Goal: Transaction & Acquisition: Book appointment/travel/reservation

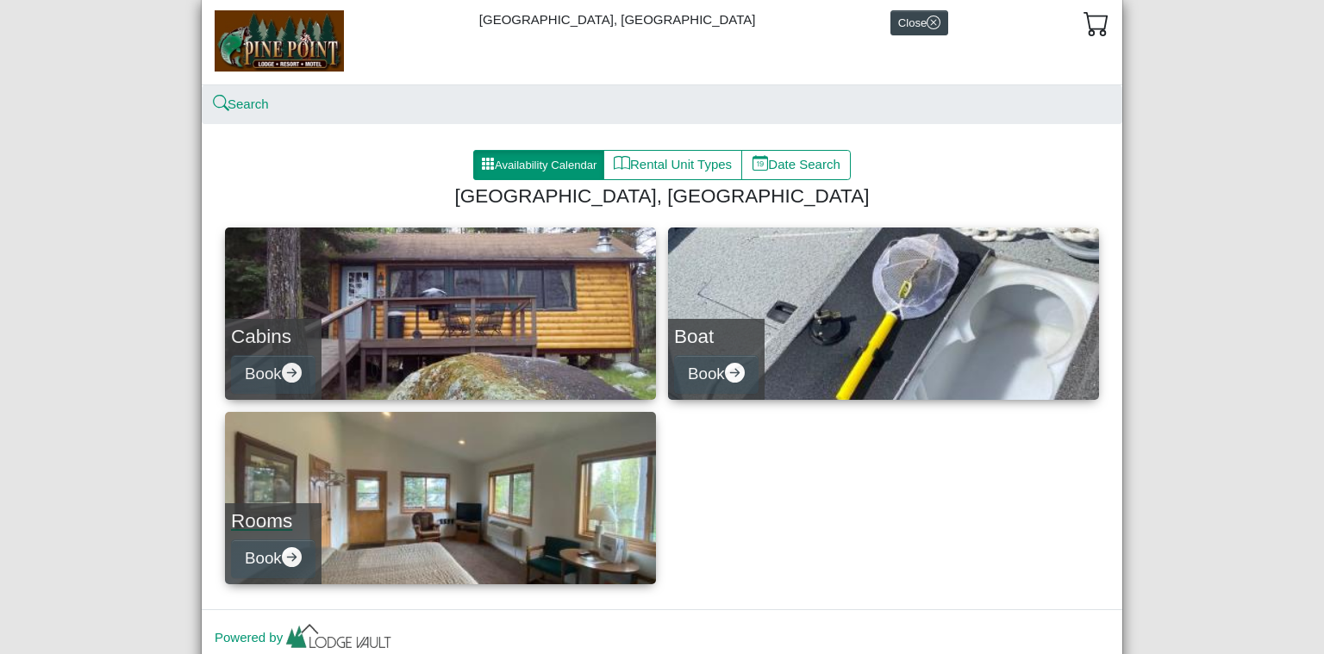
scroll to position [115, 0]
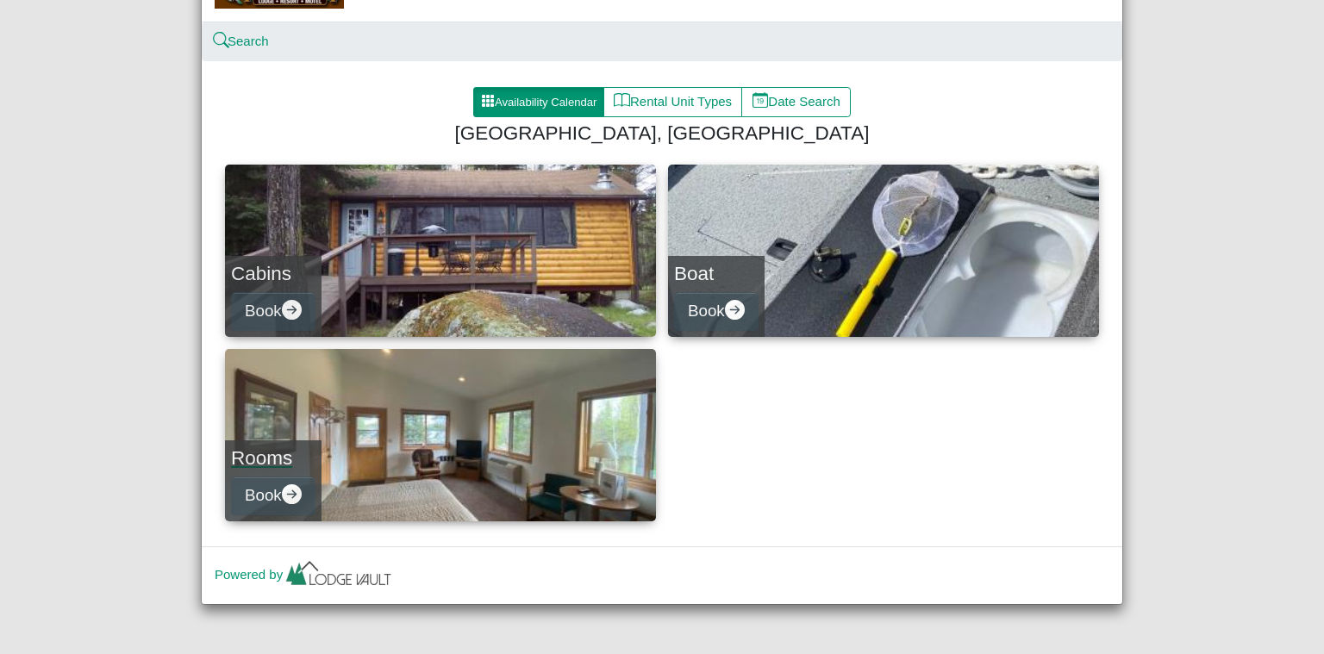
click at [449, 449] on link "Rooms Book" at bounding box center [440, 435] width 431 height 172
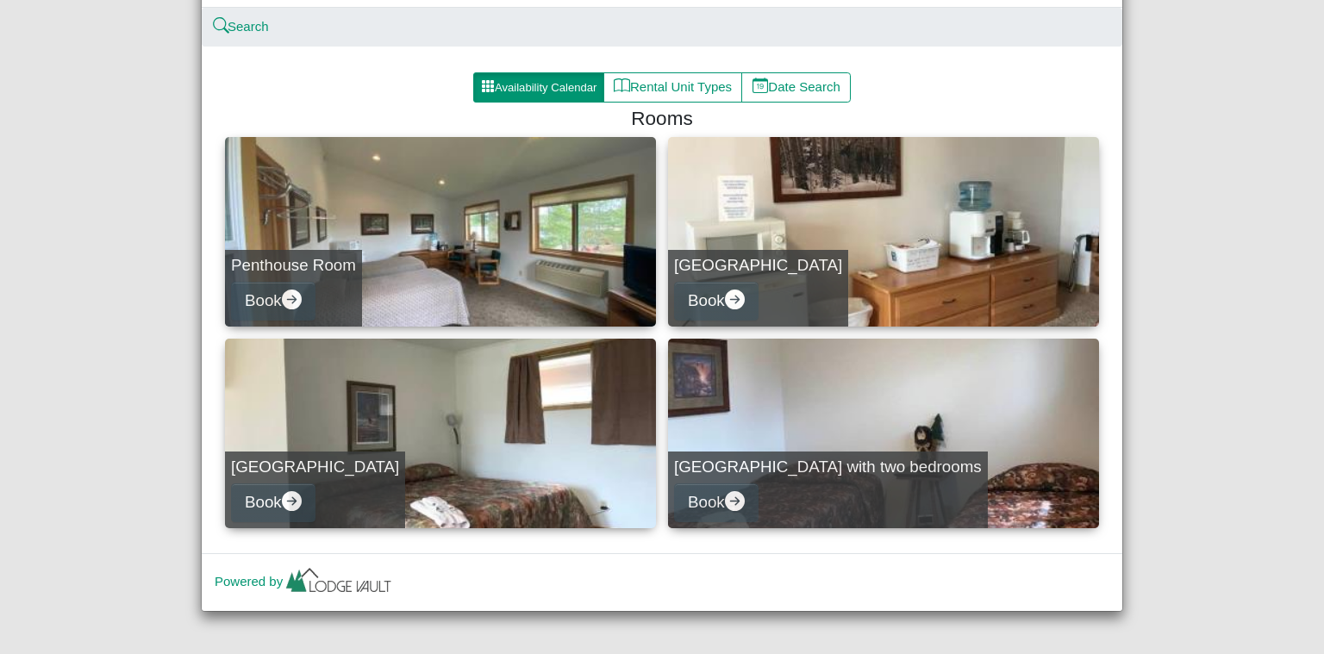
scroll to position [136, 0]
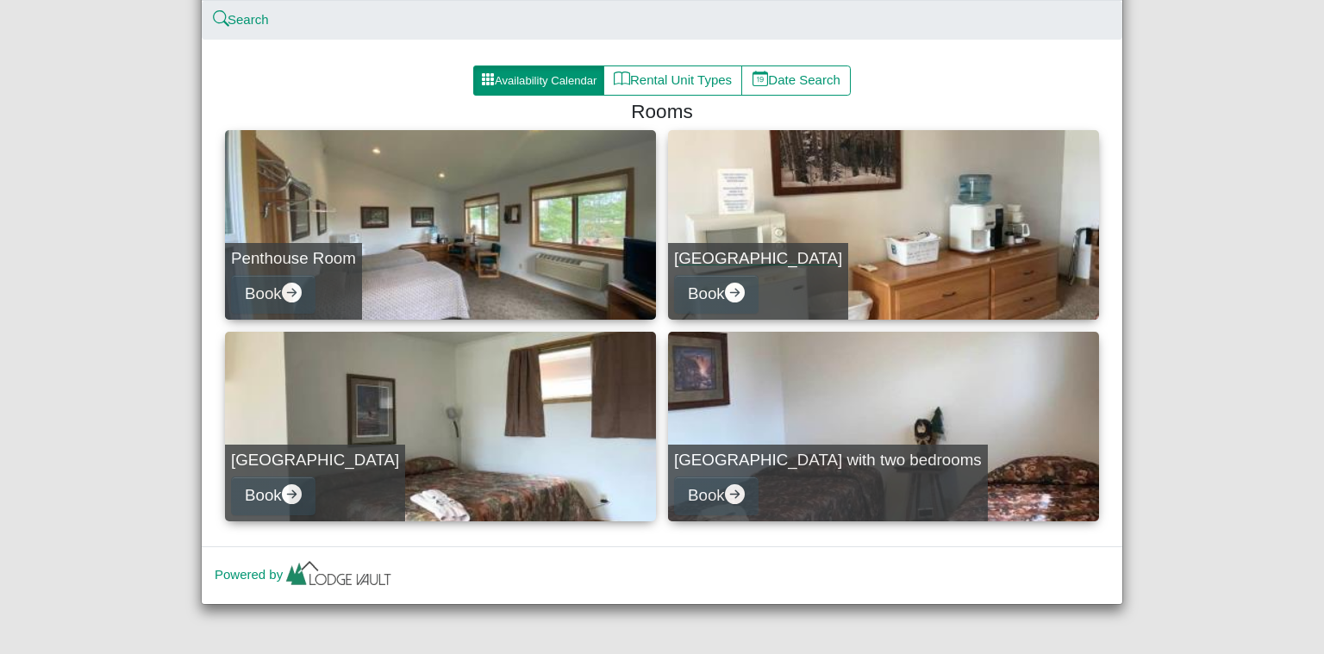
click at [887, 255] on link "[GEOGRAPHIC_DATA] Book" at bounding box center [883, 225] width 431 height 190
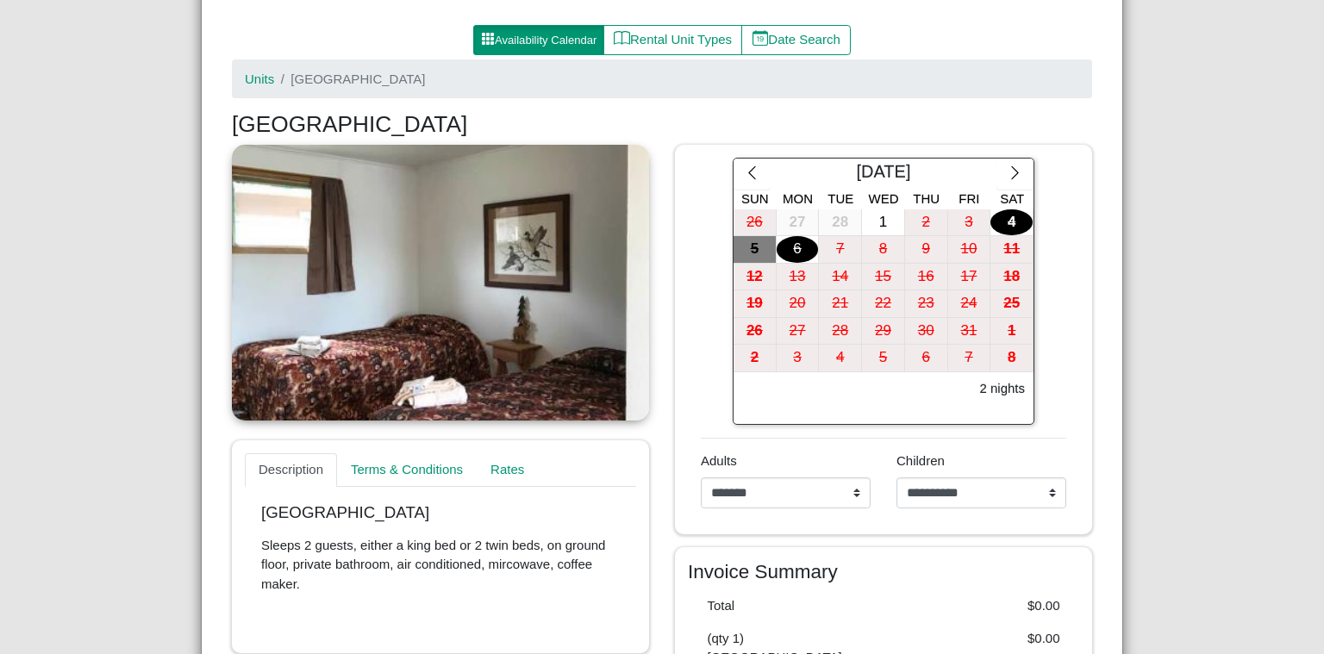
scroll to position [183, 0]
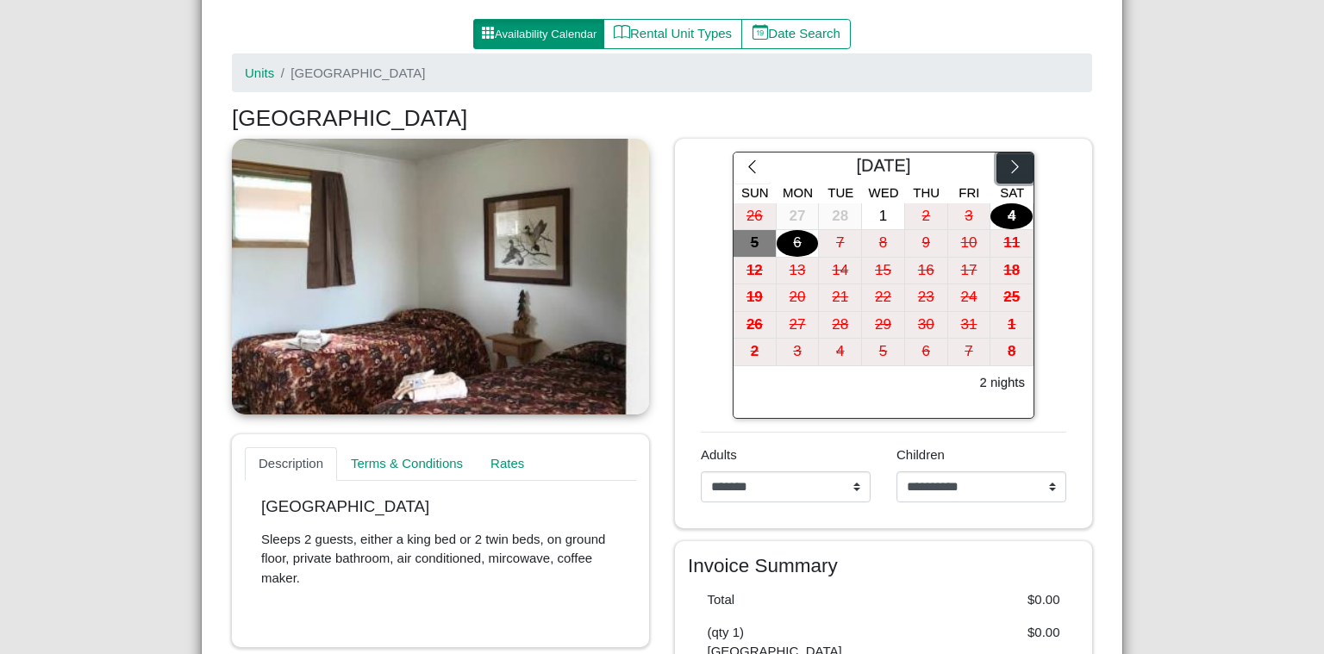
click at [1011, 172] on icon "chevron right" at bounding box center [1015, 167] width 16 height 16
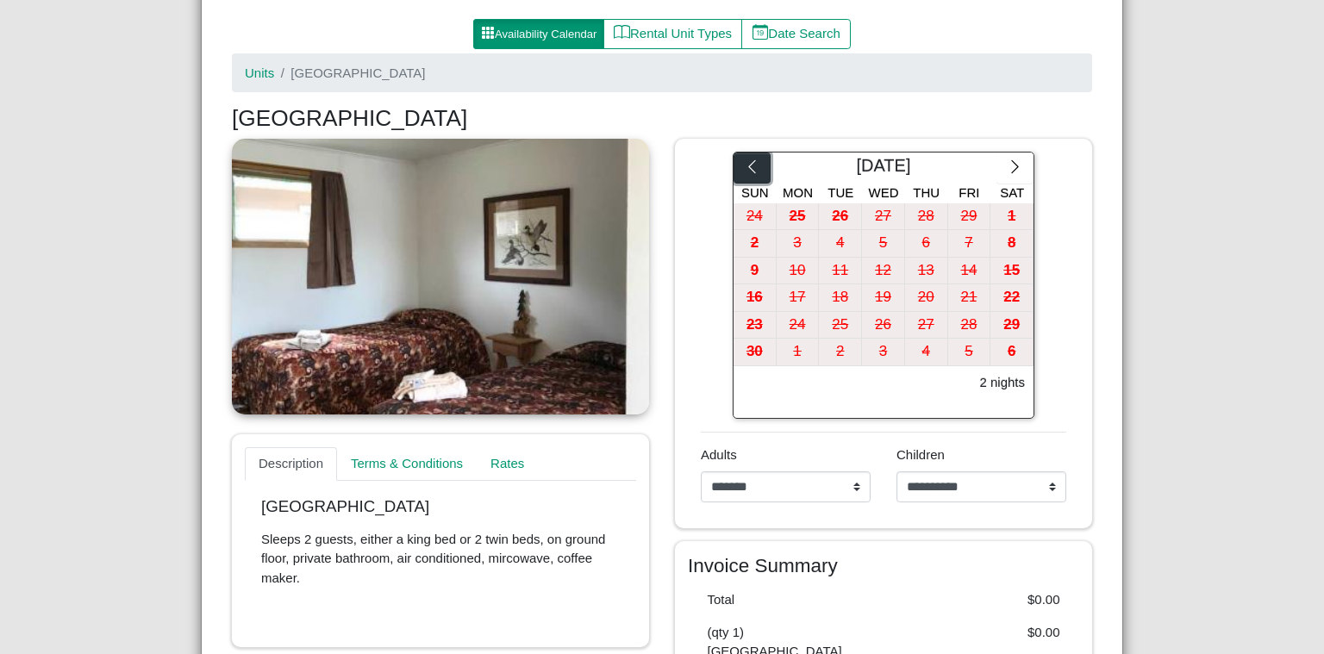
click at [748, 168] on icon "chevron left" at bounding box center [752, 167] width 16 height 16
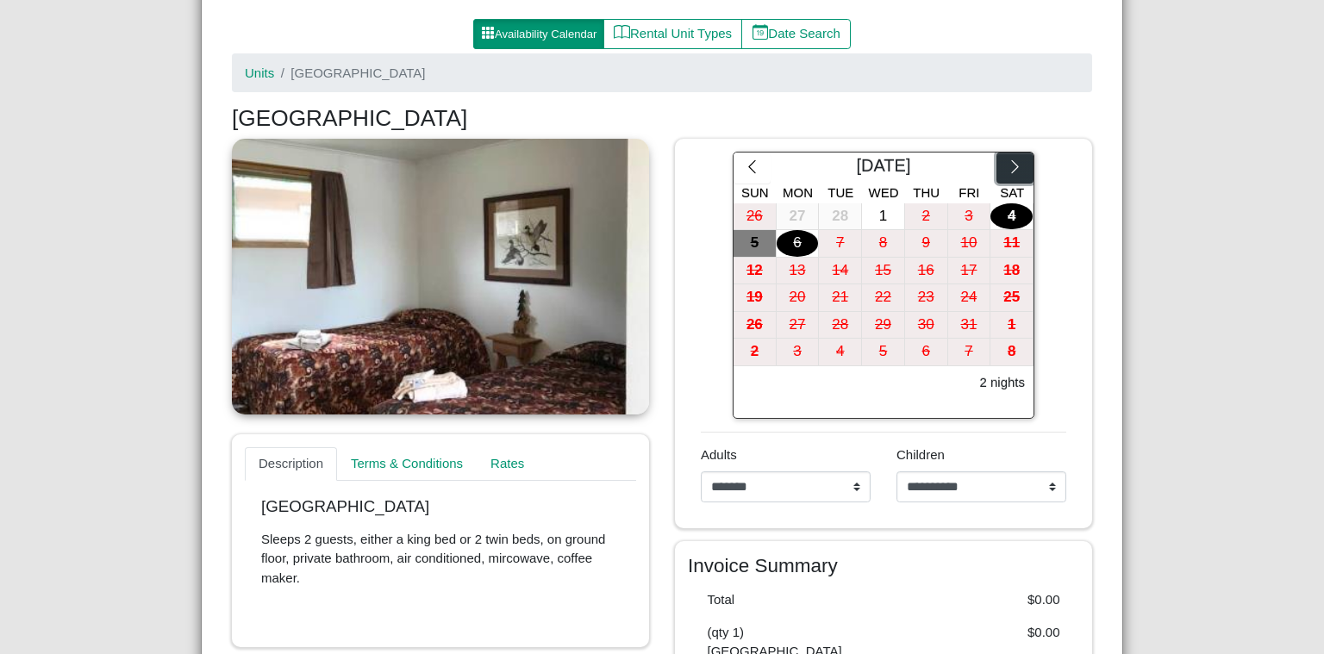
click at [1012, 167] on icon "chevron right" at bounding box center [1015, 167] width 16 height 16
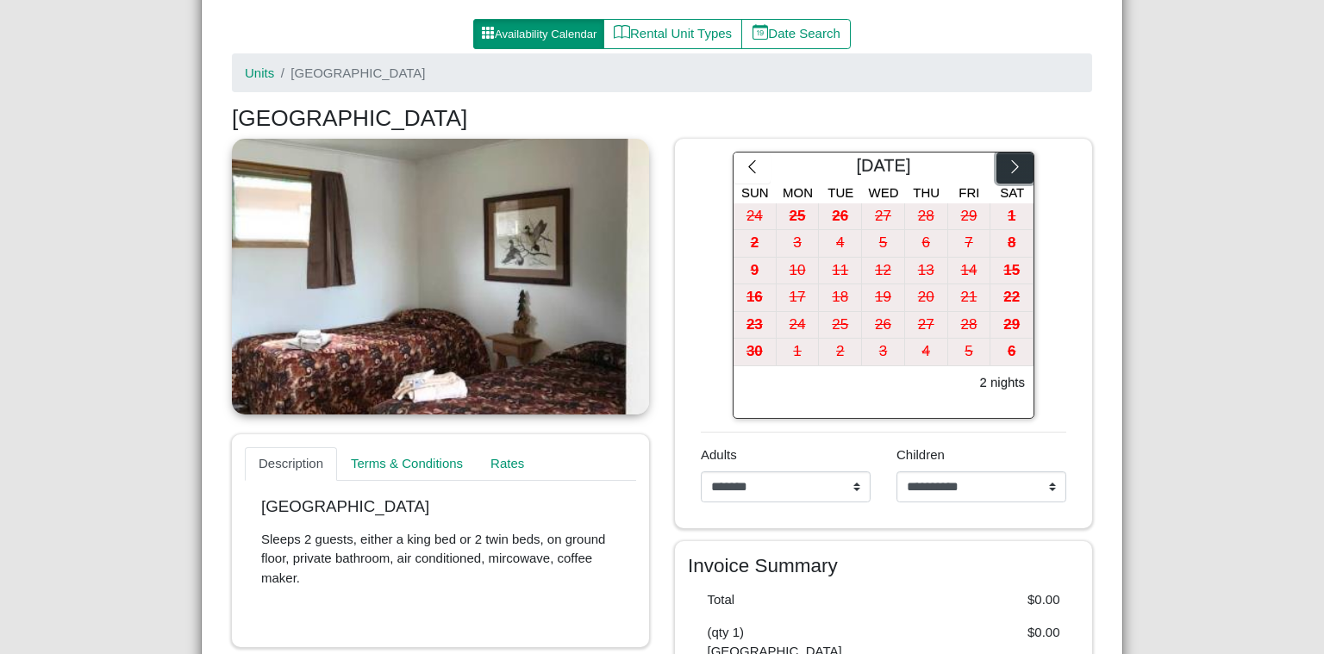
click at [1011, 167] on icon "chevron right" at bounding box center [1015, 167] width 16 height 16
click at [1014, 167] on icon "chevron right" at bounding box center [1015, 167] width 16 height 16
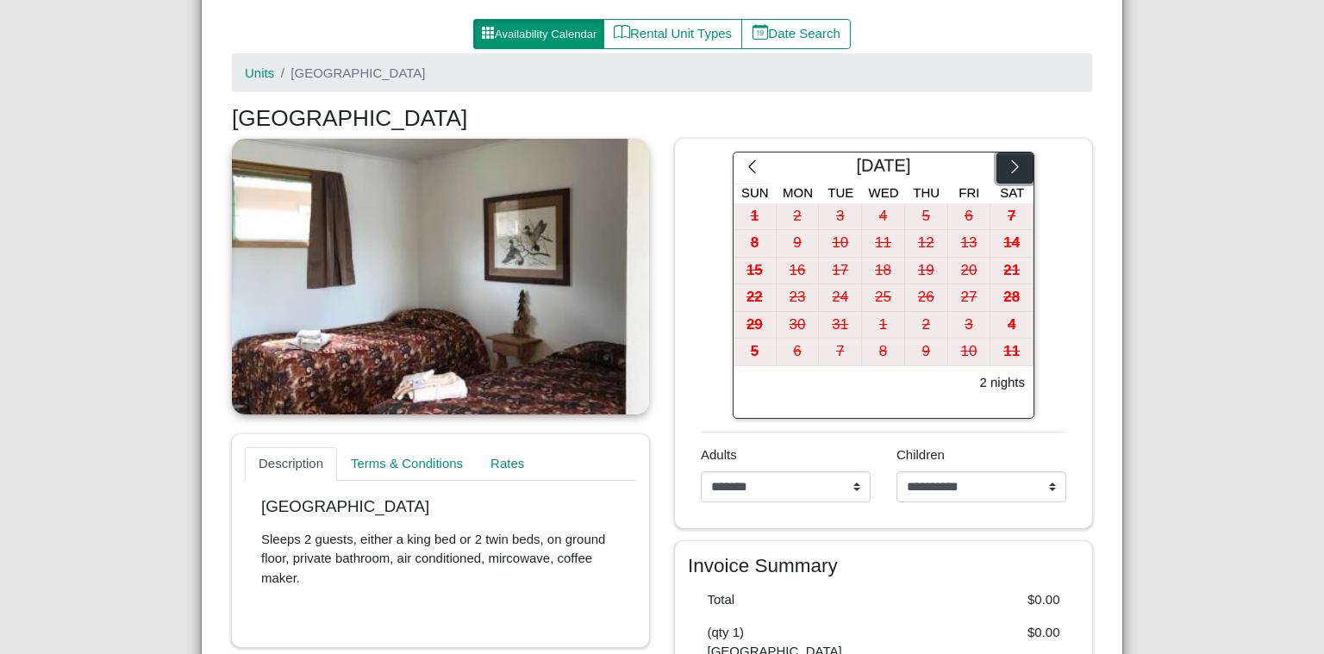
click at [1014, 167] on icon "chevron right" at bounding box center [1015, 167] width 16 height 16
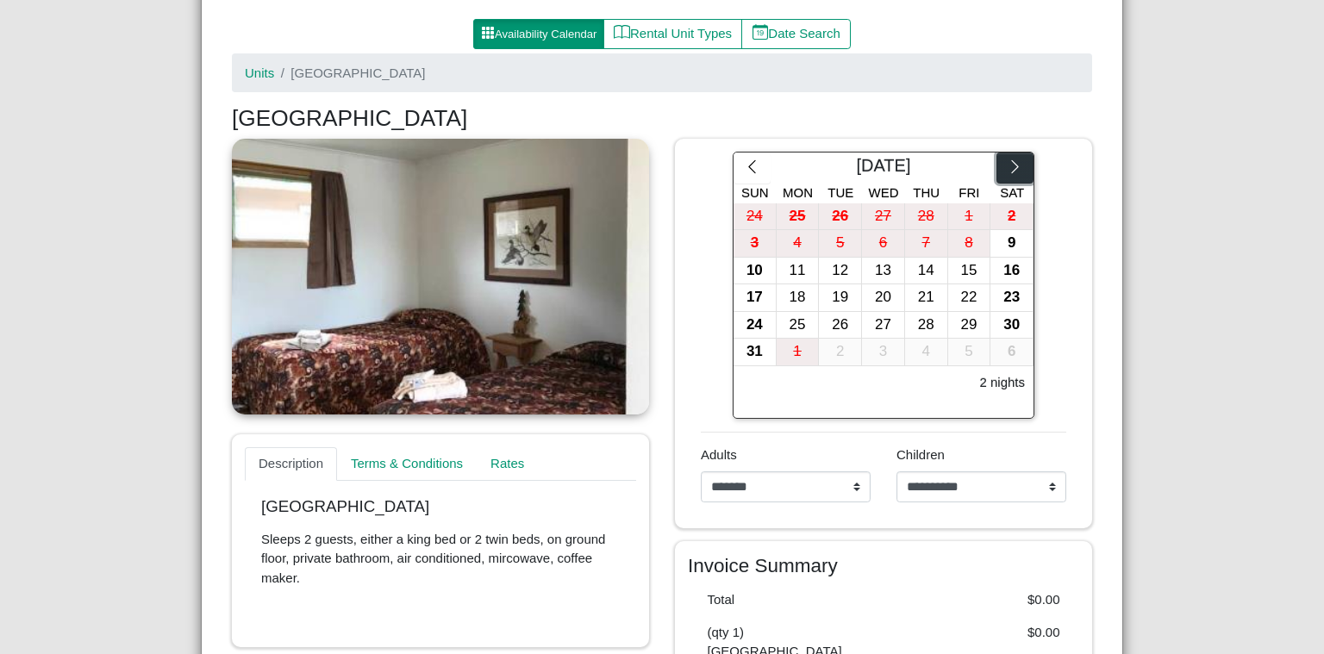
click at [1014, 167] on icon "chevron right" at bounding box center [1015, 167] width 16 height 16
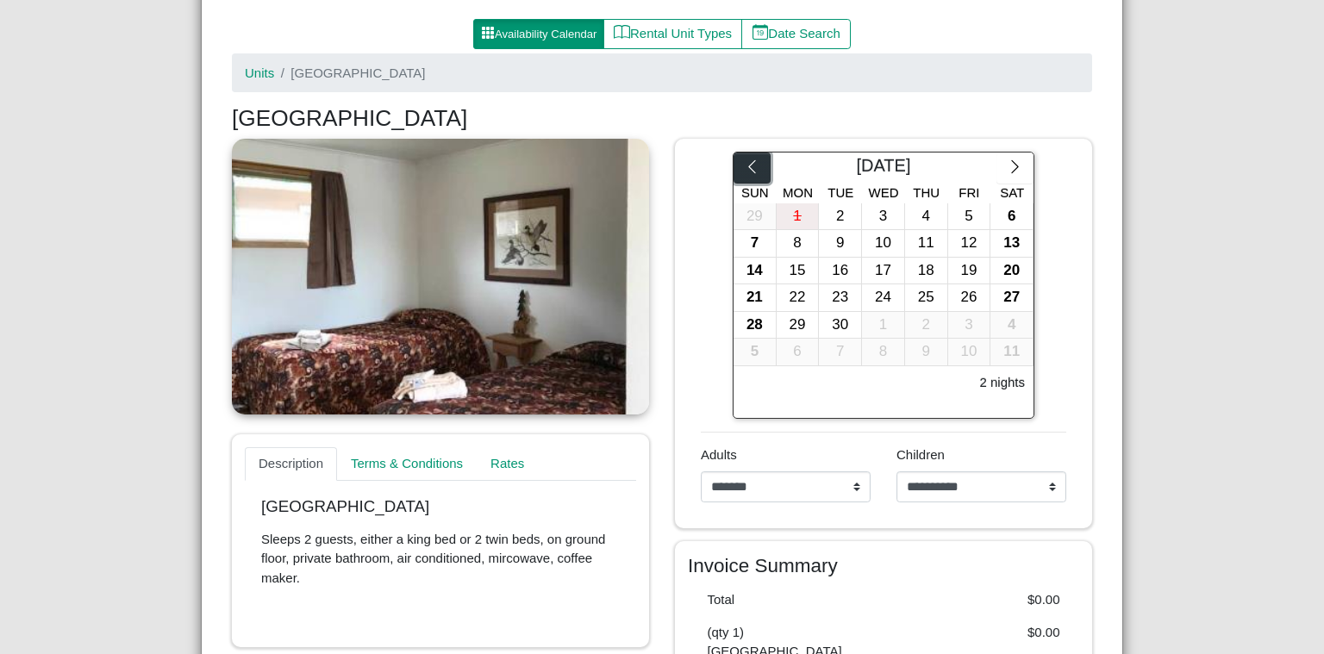
click at [744, 167] on icon "chevron left" at bounding box center [752, 167] width 16 height 16
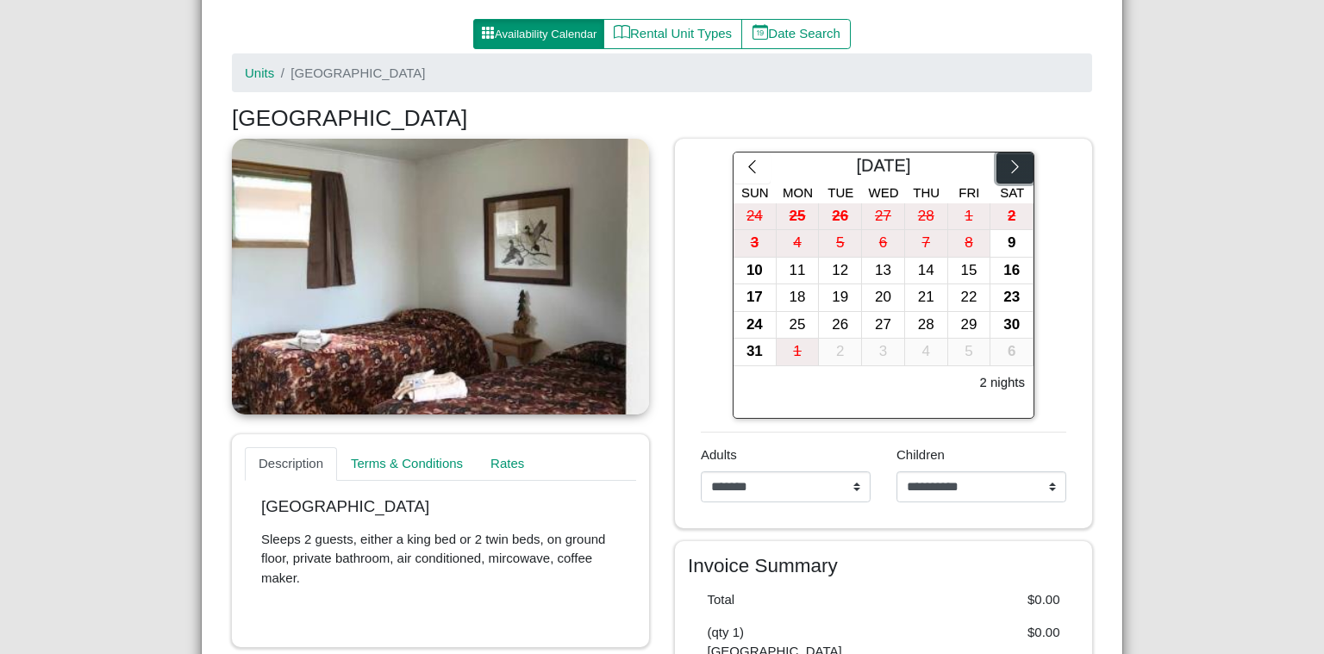
click at [1014, 169] on icon "chevron right" at bounding box center [1015, 167] width 16 height 16
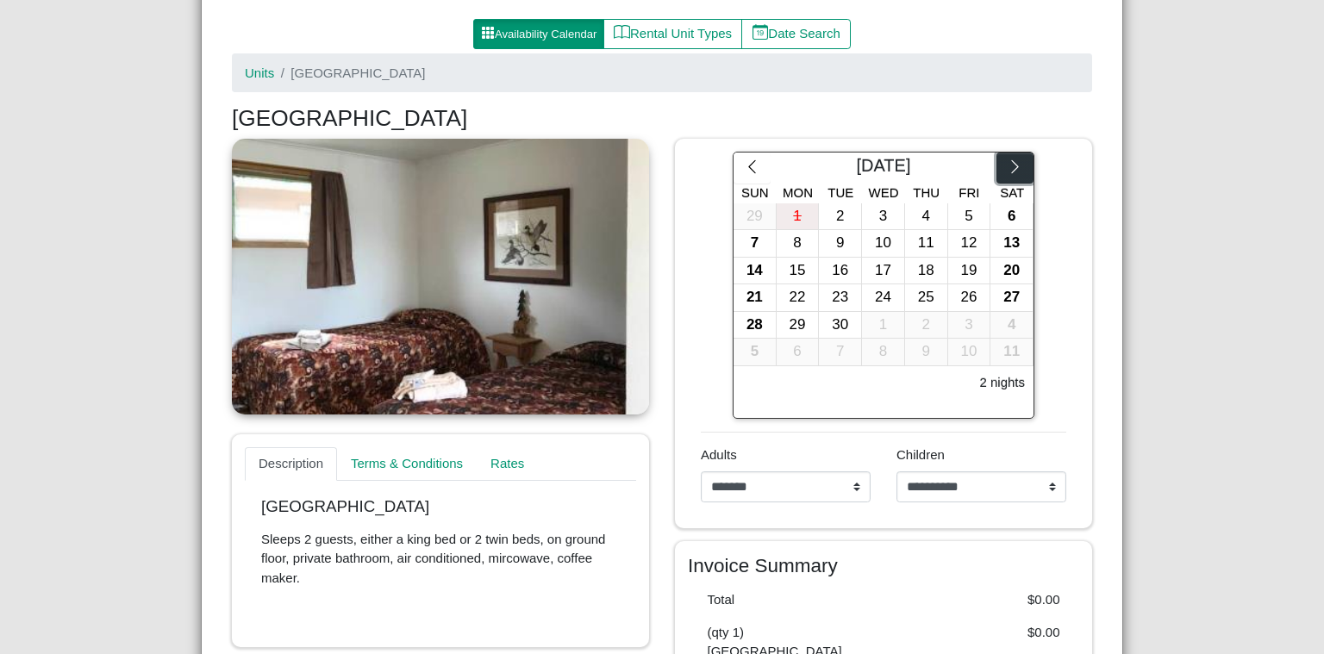
click at [1014, 169] on icon "chevron right" at bounding box center [1015, 167] width 16 height 16
click at [1012, 177] on button "button" at bounding box center [1014, 168] width 37 height 31
click at [797, 276] on div "14" at bounding box center [798, 271] width 42 height 27
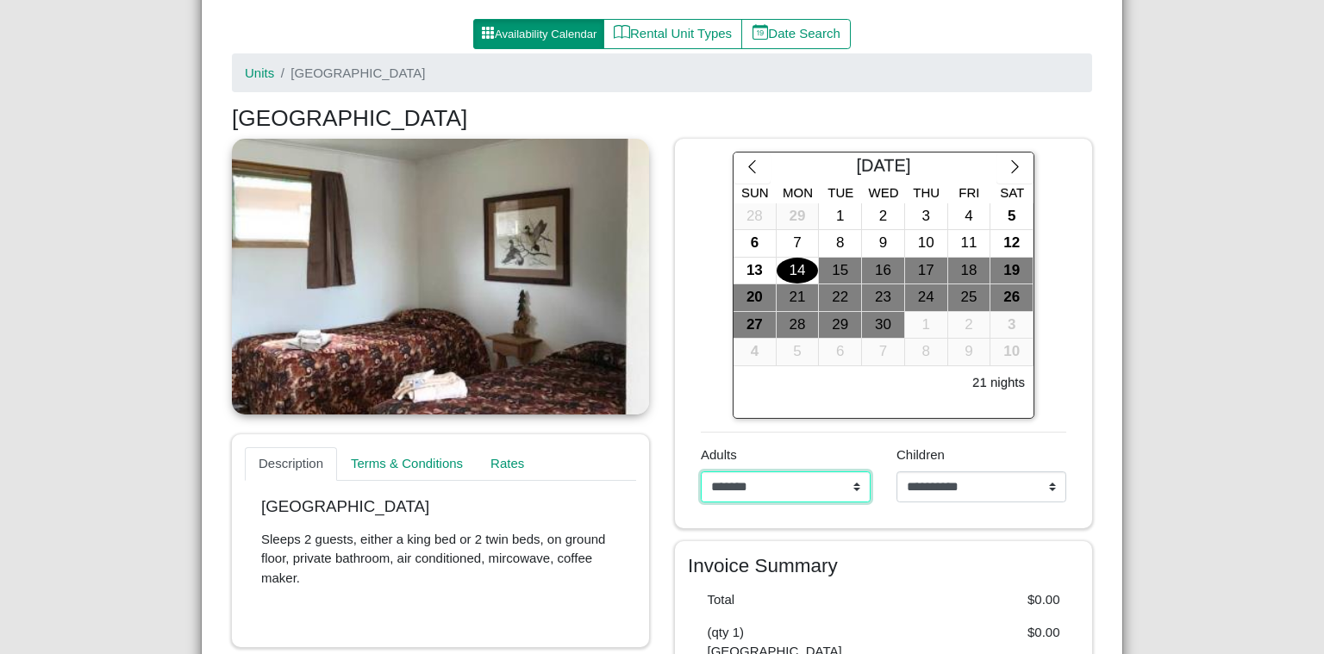
click at [701, 471] on select "**********" at bounding box center [786, 486] width 170 height 31
select select "*"
click option "*******" at bounding box center [0, 0] width 0 height 0
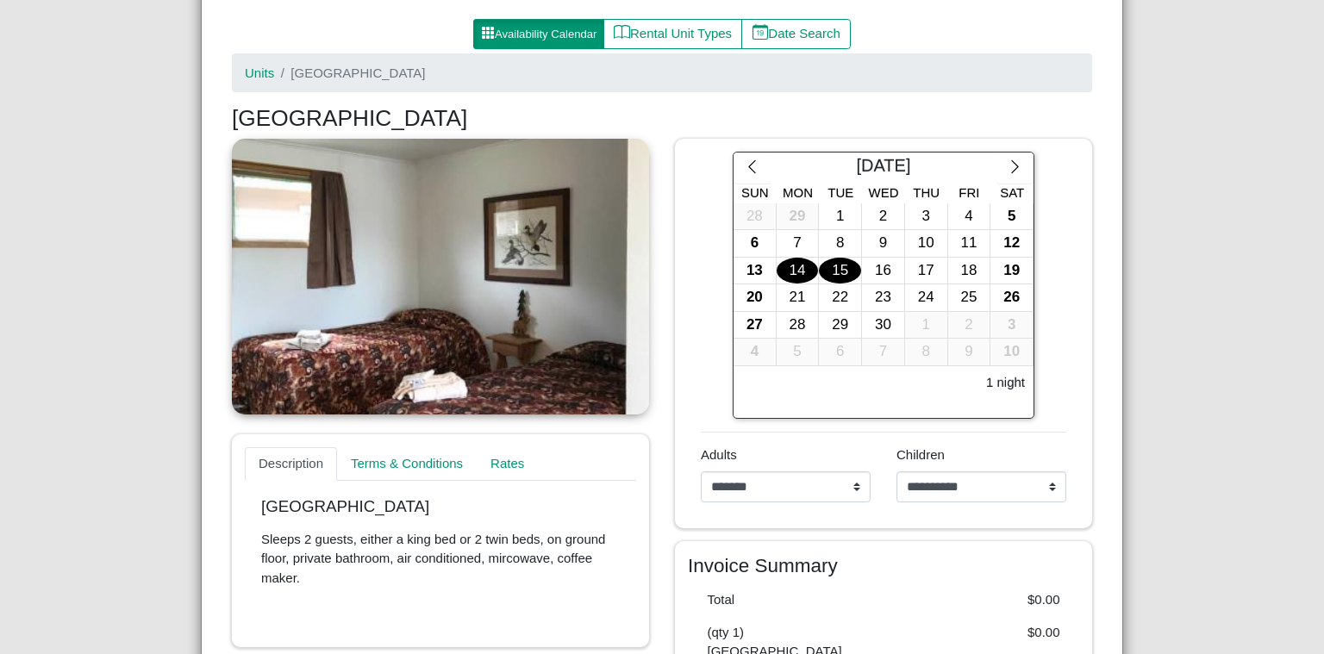
click at [832, 272] on div "15" at bounding box center [840, 271] width 42 height 27
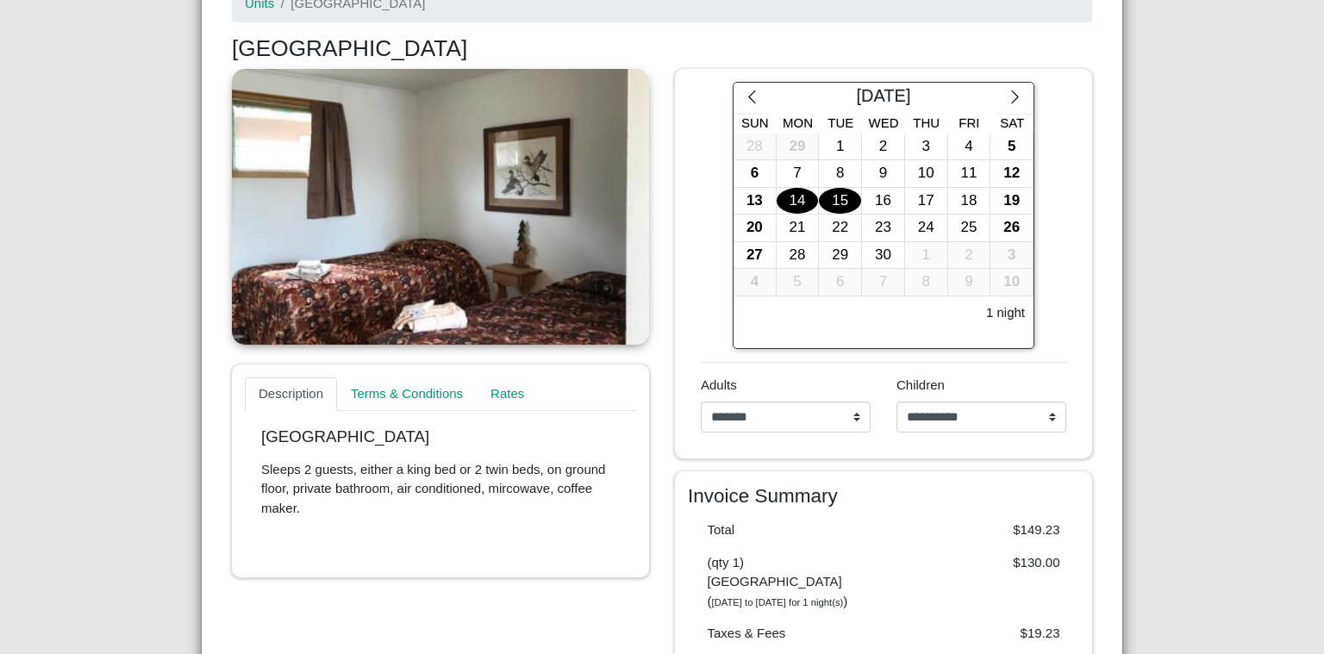
scroll to position [231, 0]
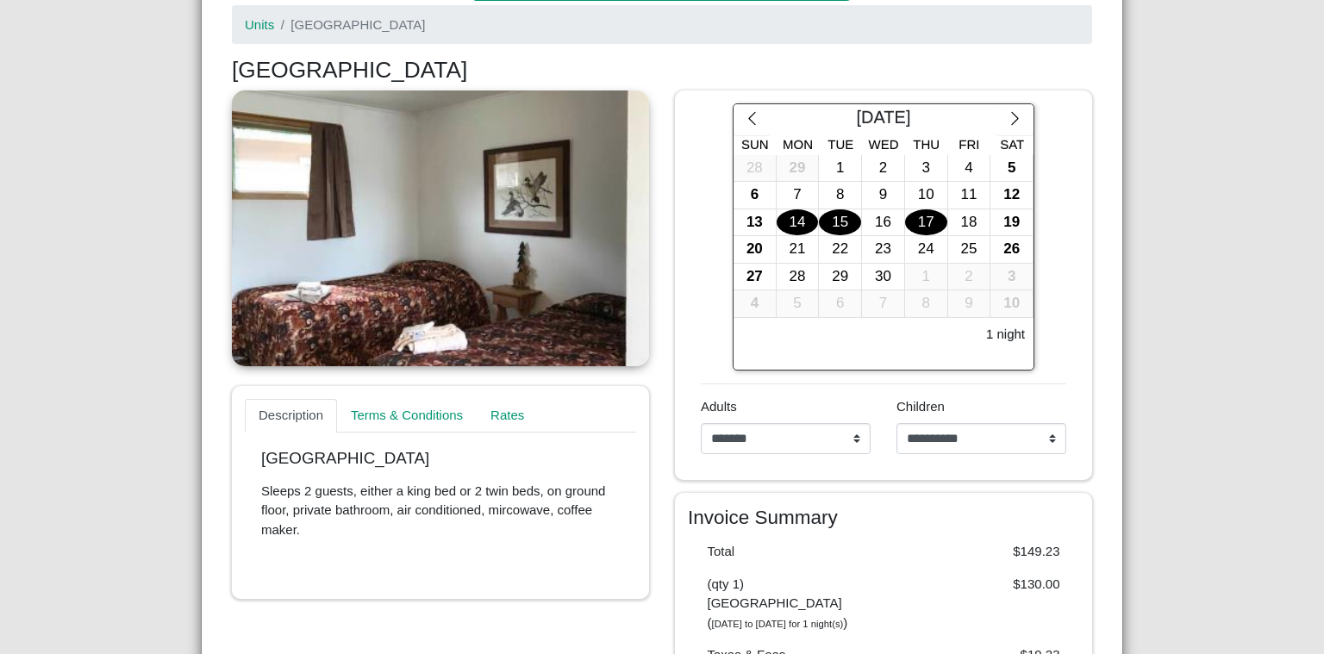
click at [921, 215] on div "17" at bounding box center [926, 222] width 42 height 27
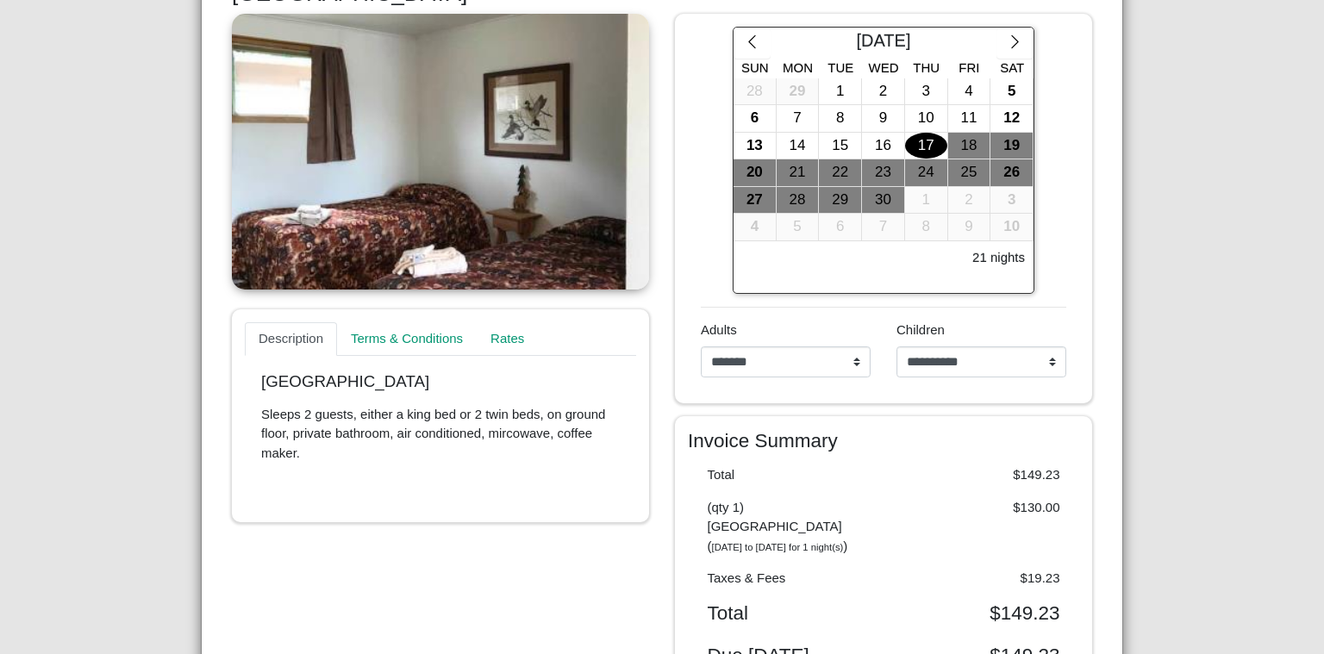
scroll to position [263, 0]
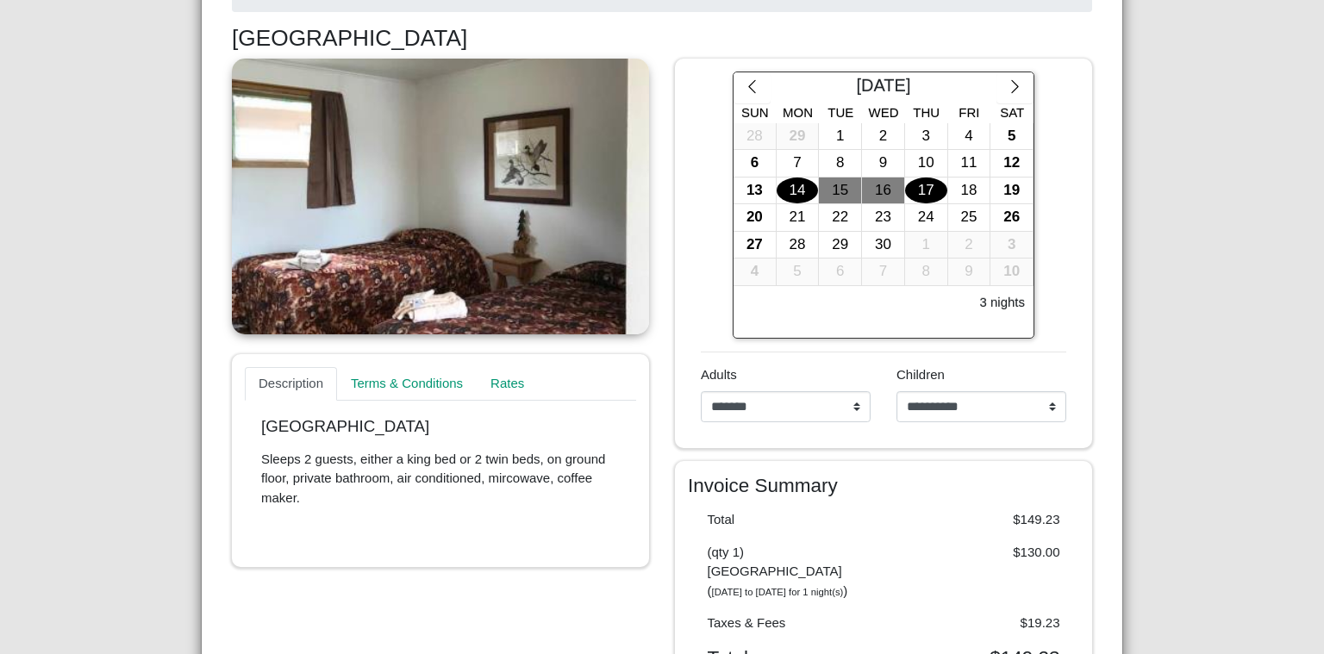
click at [783, 192] on div "14" at bounding box center [798, 191] width 42 height 27
click at [826, 189] on div "15" at bounding box center [840, 191] width 42 height 27
click at [791, 182] on div "14" at bounding box center [798, 191] width 42 height 27
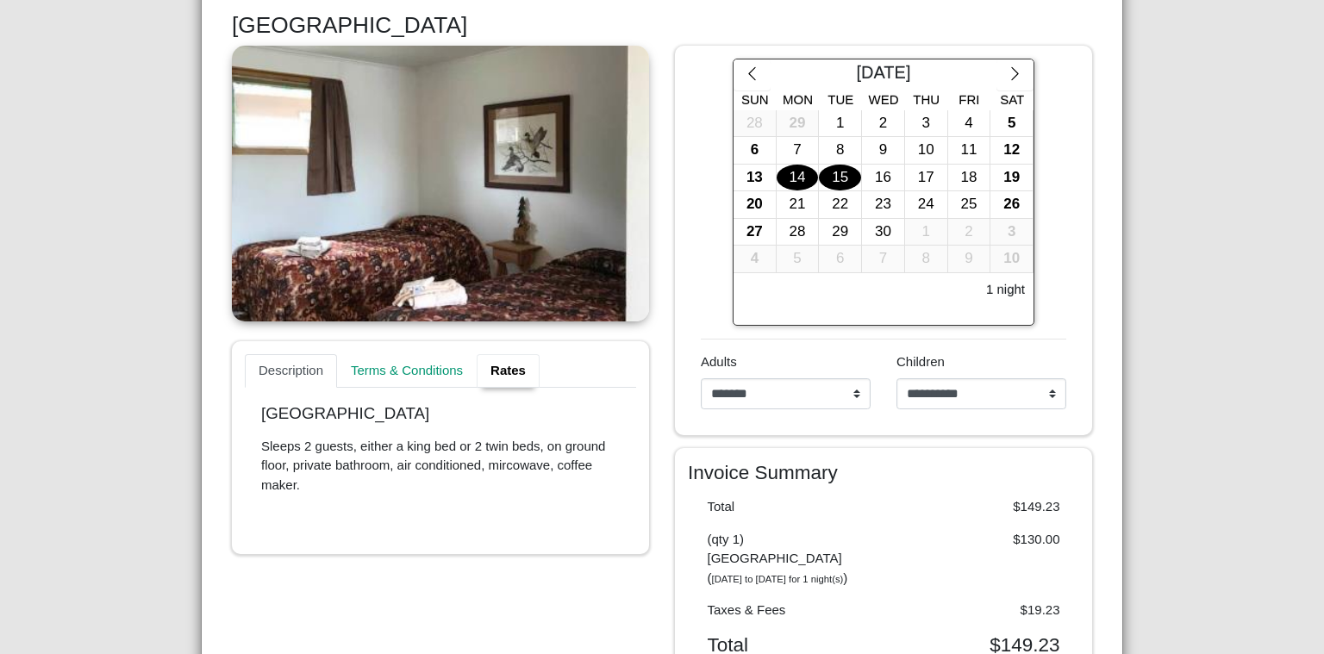
click at [506, 363] on link "Rates" at bounding box center [508, 371] width 63 height 34
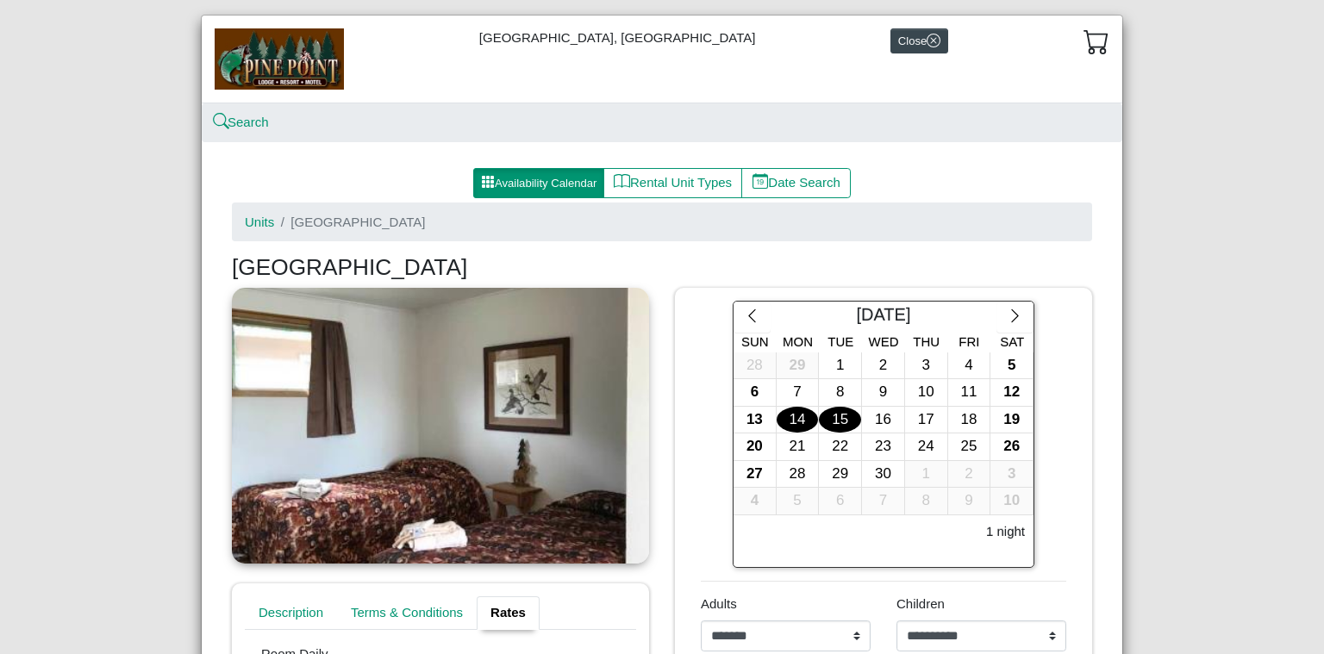
scroll to position [0, 0]
